Goal: Task Accomplishment & Management: Use online tool/utility

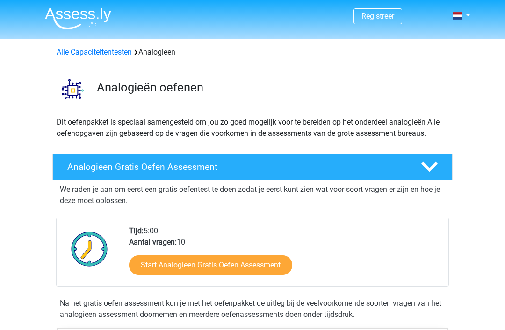
click at [189, 266] on link "Start Analogieen Gratis Oefen Assessment" at bounding box center [210, 266] width 163 height 20
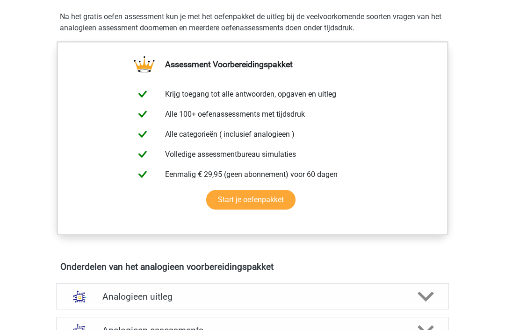
scroll to position [259, 0]
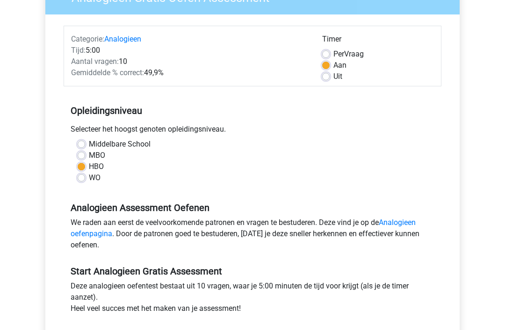
scroll to position [106, 0]
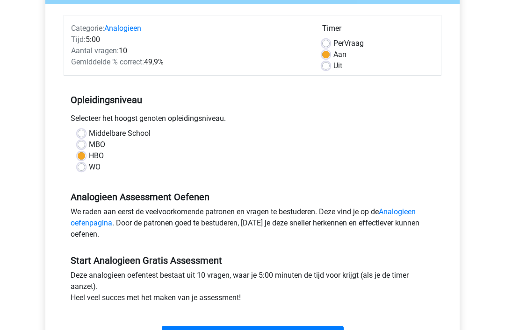
click at [242, 330] on input "Start" at bounding box center [253, 336] width 182 height 18
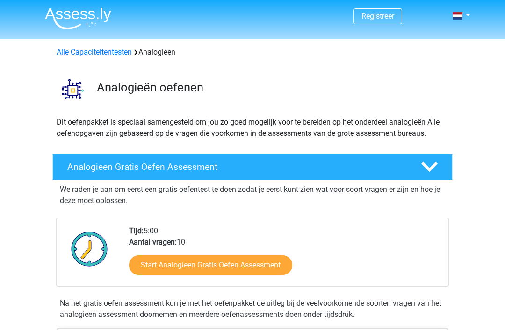
click at [258, 268] on link "Start Analogieen Gratis Oefen Assessment" at bounding box center [210, 266] width 163 height 20
